Goal: Task Accomplishment & Management: Use online tool/utility

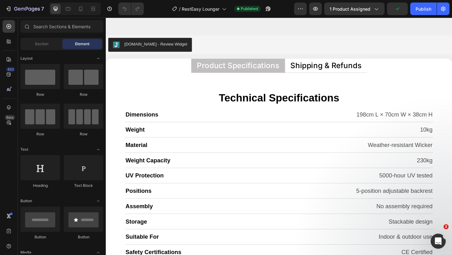
scroll to position [2223, 0]
click at [326, 72] on p "Shipping & Refunds" at bounding box center [345, 70] width 77 height 8
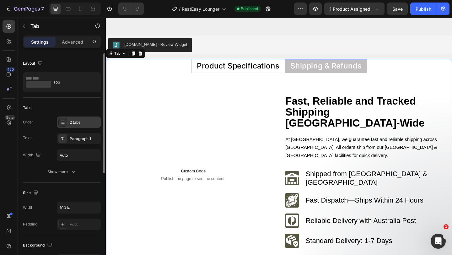
click at [89, 122] on div "2 tabs" at bounding box center [85, 123] width 30 height 6
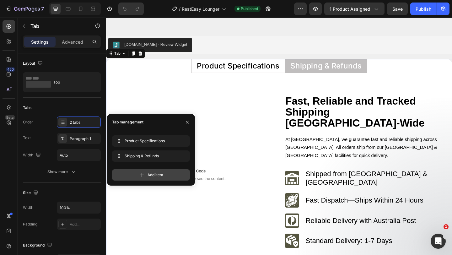
click at [150, 172] on span "Add item" at bounding box center [156, 175] width 16 height 6
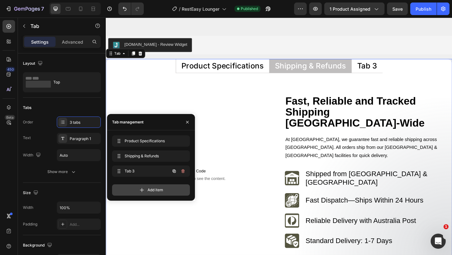
click at [150, 172] on span "Tab 3" at bounding box center [142, 171] width 35 height 6
click at [182, 167] on button "button" at bounding box center [183, 171] width 9 height 9
click at [182, 167] on button "Delete" at bounding box center [178, 171] width 17 height 9
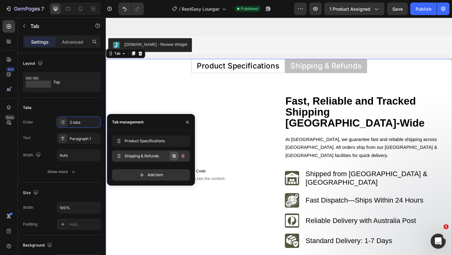
click at [175, 156] on icon "button" at bounding box center [174, 156] width 5 height 5
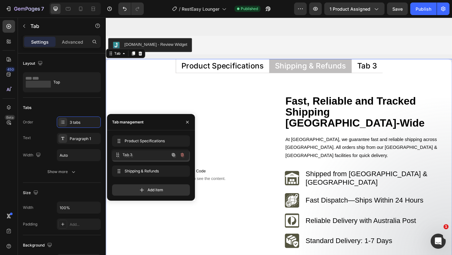
drag, startPoint x: 147, startPoint y: 171, endPoint x: 146, endPoint y: 151, distance: 19.8
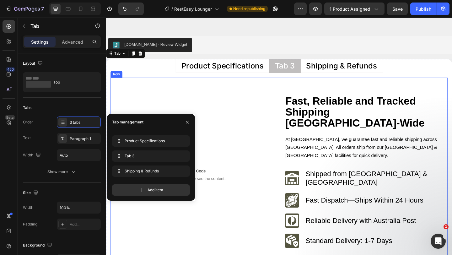
click at [285, 105] on div "Custom Code Publish the page to see the content. Custom Code Row" at bounding box center [201, 188] width 174 height 173
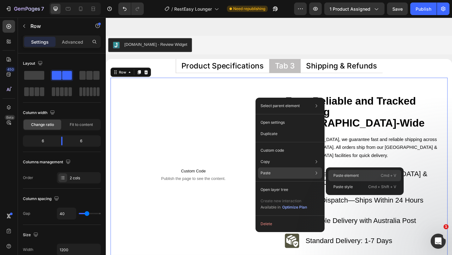
click at [347, 170] on div "Paste element Cmd + V" at bounding box center [364, 175] width 73 height 11
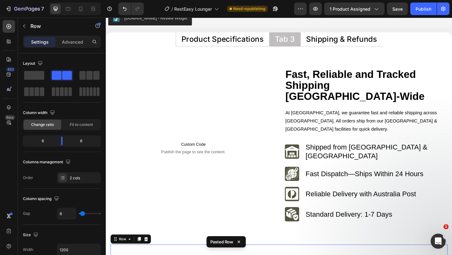
scroll to position [2247, 0]
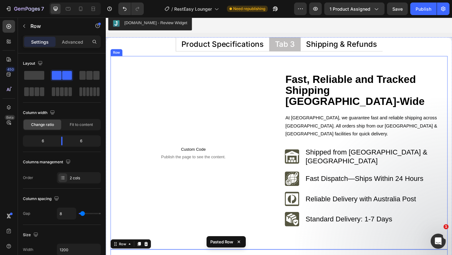
click at [251, 68] on div "Custom Code Publish the page to see the content. Custom Code Row Fast, Reliable…" at bounding box center [294, 164] width 367 height 210
click at [148, 52] on icon at bounding box center [150, 53] width 4 height 4
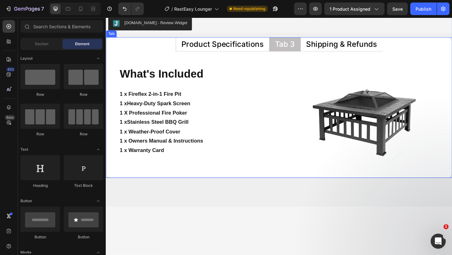
click at [302, 47] on div "Tab 3" at bounding box center [301, 46] width 24 height 10
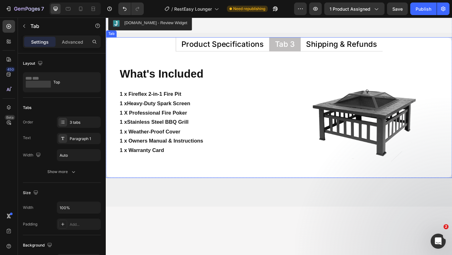
click at [302, 47] on div "Tab 3" at bounding box center [301, 46] width 24 height 10
click at [302, 47] on p "Tab 3" at bounding box center [301, 46] width 22 height 8
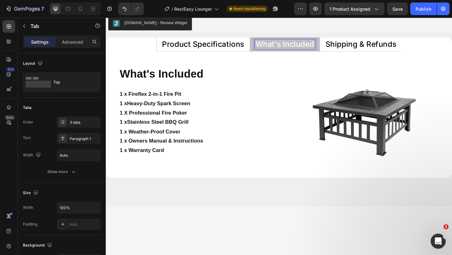
click at [296, 46] on p "What's Included" at bounding box center [301, 46] width 64 height 8
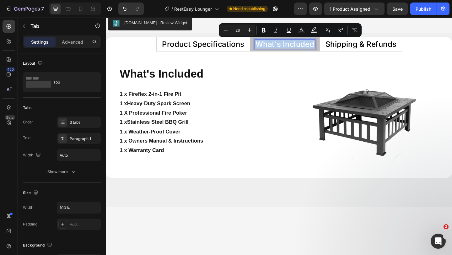
click at [296, 46] on p "What's Included" at bounding box center [301, 46] width 64 height 8
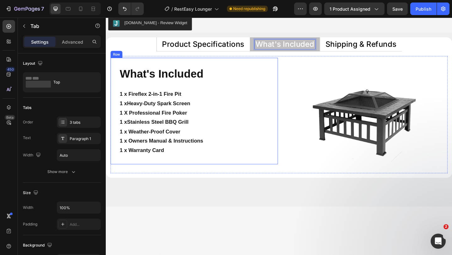
click at [274, 90] on div "What's Included Heading 1 x Fireflex 2-in-1 Fire Pit 1 x Heavy-Duty Spark Scree…" at bounding box center [201, 119] width 163 height 97
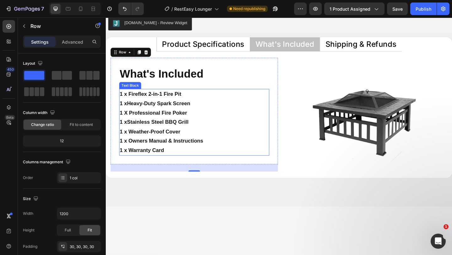
click at [196, 143] on p "1 x Stainless Steel BBQ Grill 1 x Weather-Proof Cover 1 x Owners Manual & Instr…" at bounding box center [202, 146] width 162 height 41
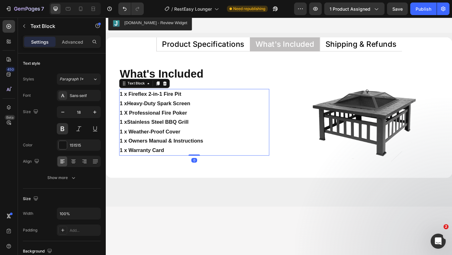
click at [196, 143] on p "1 x Stainless Steel BBQ Grill 1 x Weather-Proof Cover 1 x Owners Manual & Instr…" at bounding box center [202, 146] width 162 height 41
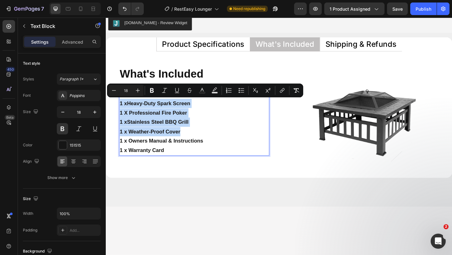
drag, startPoint x: 196, startPoint y: 143, endPoint x: 122, endPoint y: 112, distance: 80.2
click at [122, 112] on div "1 x Fireflex 2-in-1 Fire Pit 1 x Heavy-Duty Spark Screen 1 X Professional Fire …" at bounding box center [201, 131] width 163 height 73
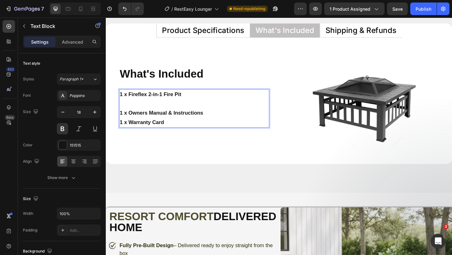
click at [122, 112] on p "1 x Fireflex 2-in-1 Fire Pit ⁠⁠⁠⁠⁠⁠⁠ 1 x Owners Manual & Instructions 1 x Warra…" at bounding box center [202, 116] width 162 height 41
click at [123, 103] on p "1 x Fireflex 2-in-1 Fire Pit ⁠⁠⁠⁠⁠⁠⁠ 1 x Owners Manual & Instructions 1 x Warra…" at bounding box center [202, 116] width 162 height 41
click at [139, 106] on p "2 x Fireflex 2-in-1 Fire Pit 1 x Owners Manual & Instructions 1 x Warranty Card" at bounding box center [202, 116] width 162 height 41
click at [139, 106] on p "2 x Fireflex 2-in-1 Fire Pit ⁠⁠⁠⁠⁠⁠⁠ 1 x Owners Manual & Instructions 1 x Warra…" at bounding box center [202, 116] width 162 height 41
click at [139, 106] on p "2 x Fireflex 2-in-1 Fire Pit 1 x Owners Manual & Instructions 1 x Warranty Card" at bounding box center [202, 116] width 162 height 41
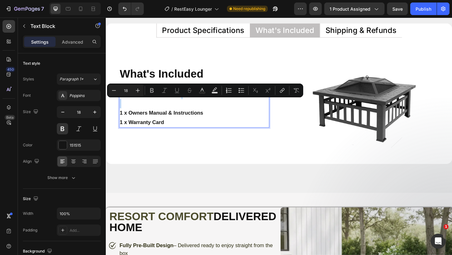
click at [142, 111] on p "2 x Fireflex 2-in-1 Fire Pit 1 x Owners Manual & Instructions 1 x Warranty Card" at bounding box center [202, 116] width 162 height 41
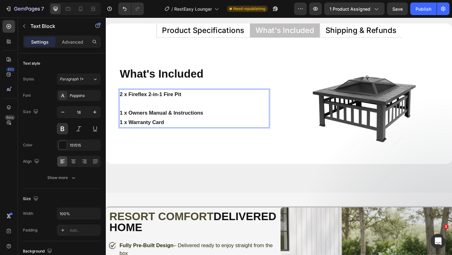
click at [144, 102] on p "2 x Fireflex 2-in-1 Fire Pit ⁠⁠⁠⁠⁠⁠⁠ 1 x Owners Manual & Instructions 1 x Warra…" at bounding box center [202, 116] width 162 height 41
click at [144, 102] on p "2 x Fireflex 2-in-1 Fire Pit 1 x Owners Manual & Instructions 1 x Warranty Card" at bounding box center [202, 116] width 162 height 41
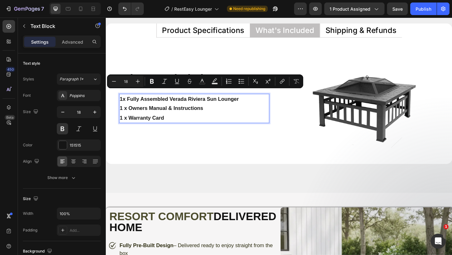
scroll to position [2267, 0]
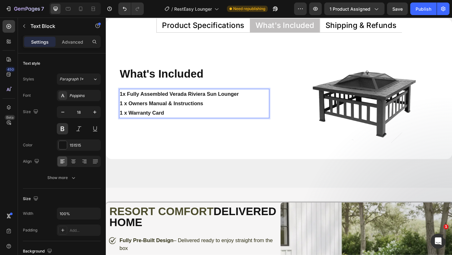
click at [123, 102] on p "1x Fully Assembled Verada Riviera Sun Lounger 1 x Owners Manual & Instructions …" at bounding box center [202, 111] width 162 height 30
click at [145, 108] on p "2x Fully Assembled Verada Riviera Sun Lounger 1 x Owners Manual & Instructions …" at bounding box center [202, 111] width 162 height 30
click at [177, 100] on p "2x Fully Assembled Verada Riviera Sun Lounger 1 x Owners Manual & Instructions …" at bounding box center [202, 111] width 162 height 30
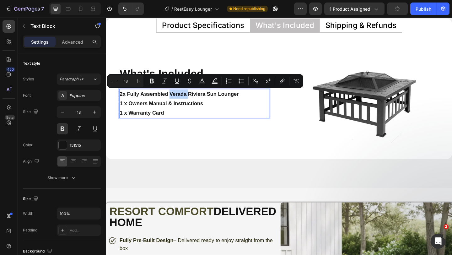
drag, startPoint x: 178, startPoint y: 101, endPoint x: 201, endPoint y: 100, distance: 22.6
click at [201, 100] on p "2x Fully Assembled Verada Riviera Sun Lounger 1 x Owners Manual & Instructions …" at bounding box center [202, 111] width 162 height 30
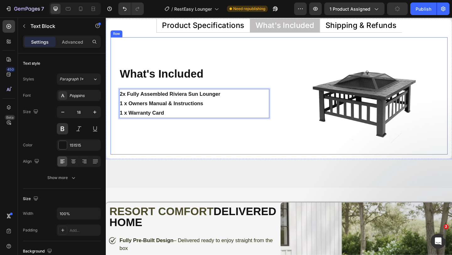
click at [222, 137] on div "What's Included Heading 2x Fully Assembled Riviera Sun Lounger 1 x Owners Manua…" at bounding box center [202, 102] width 182 height 127
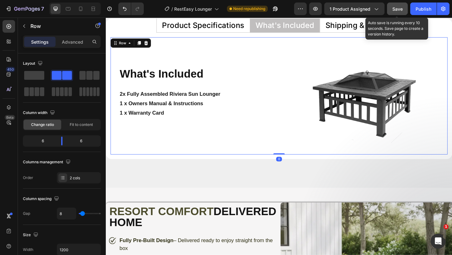
click at [399, 9] on span "Save" at bounding box center [398, 8] width 10 height 5
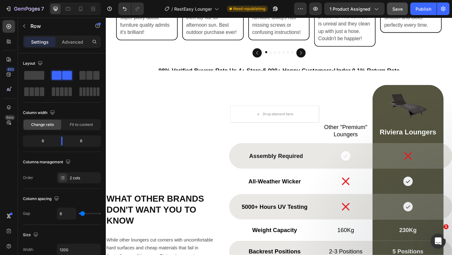
scroll to position [1431, 0]
click at [443, 123] on img at bounding box center [434, 112] width 47 height 47
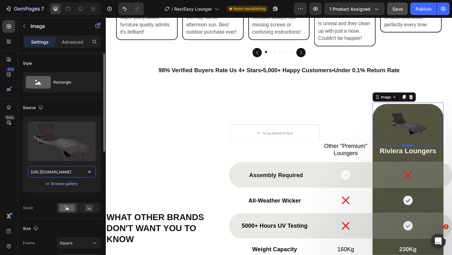
click at [76, 172] on input "[URL][DOMAIN_NAME]" at bounding box center [62, 171] width 68 height 11
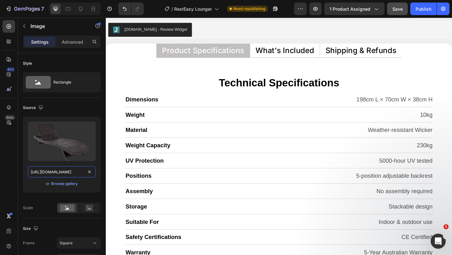
scroll to position [2240, 0]
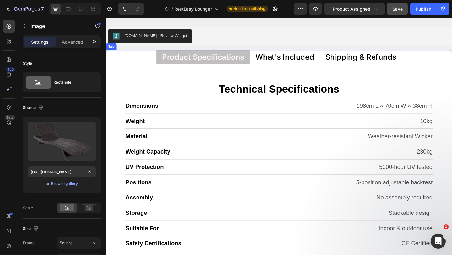
click at [315, 59] on p "What's Included" at bounding box center [301, 60] width 64 height 8
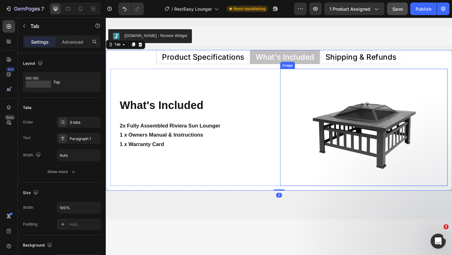
click at [355, 134] on img at bounding box center [386, 136] width 127 height 127
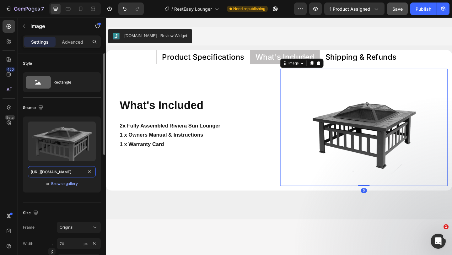
click at [68, 174] on input "[URL][DOMAIN_NAME]" at bounding box center [62, 171] width 68 height 11
paste input "751/1162/9015/files/gempages_560213916362212442-743dc3e1-1477-4bcf-a963-5ef343d…"
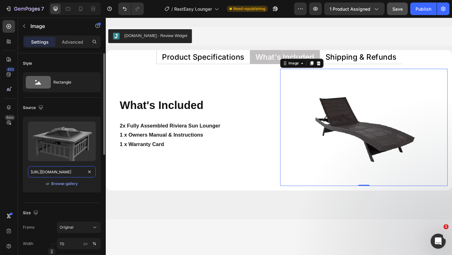
scroll to position [0, 192]
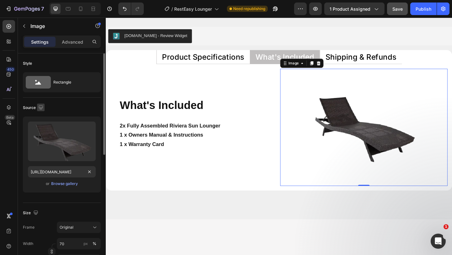
click at [41, 105] on icon "button" at bounding box center [41, 107] width 4 height 4
click at [43, 139] on icon "button" at bounding box center [42, 140] width 6 height 6
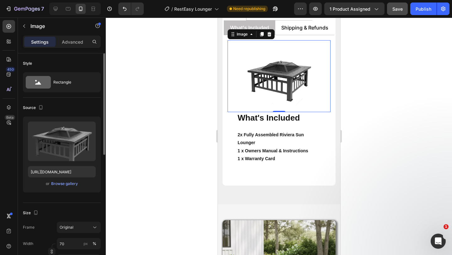
scroll to position [2275, 0]
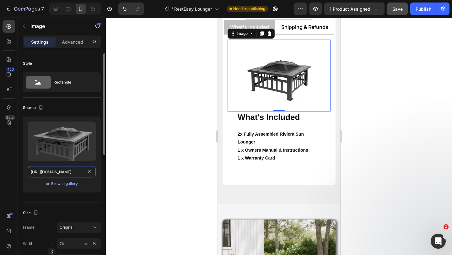
click at [70, 172] on input "[URL][DOMAIN_NAME]" at bounding box center [62, 171] width 68 height 11
paste input "751/1162/9015/files/gempages_560213916362212442-743dc3e1-1477-4bcf-a963-5ef343d…"
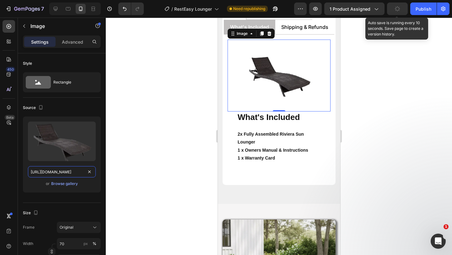
type input "[URL][DOMAIN_NAME]"
click at [398, 7] on icon "button" at bounding box center [397, 8] width 7 height 7
click at [396, 13] on button "button" at bounding box center [397, 9] width 21 height 13
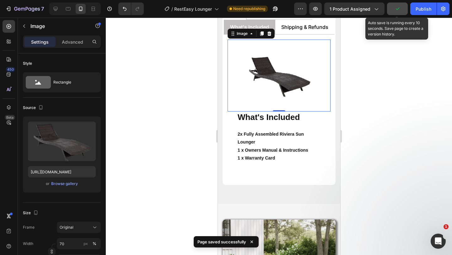
click at [396, 13] on button "button" at bounding box center [397, 9] width 21 height 13
click at [393, 10] on span "Save" at bounding box center [398, 8] width 10 height 5
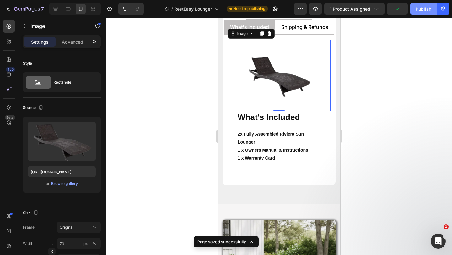
click at [419, 10] on div "Publish" at bounding box center [424, 9] width 16 height 7
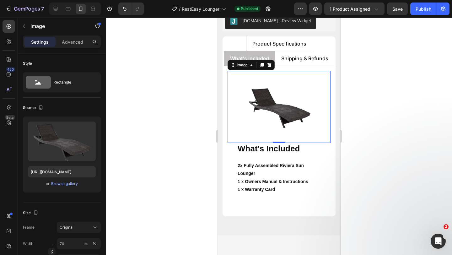
scroll to position [2099, 0]
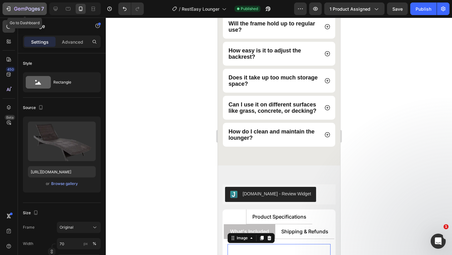
click at [7, 7] on icon "button" at bounding box center [8, 9] width 6 height 6
